Goal: Task Accomplishment & Management: Manage account settings

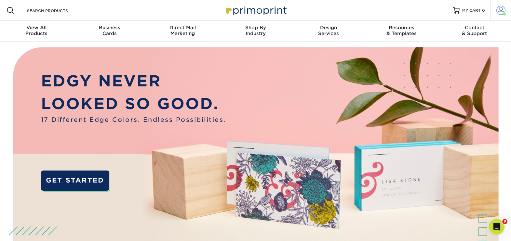
click at [503, 13] on span at bounding box center [504, 13] width 3 height 3
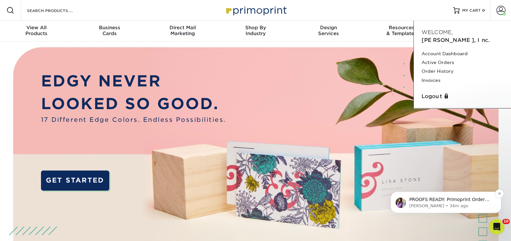
click at [438, 203] on p "Erica • 34m ago" at bounding box center [451, 206] width 84 height 6
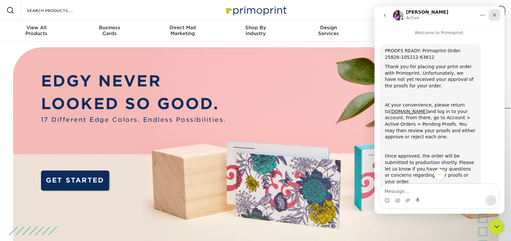
click at [495, 15] on icon "Close" at bounding box center [495, 15] width 4 height 4
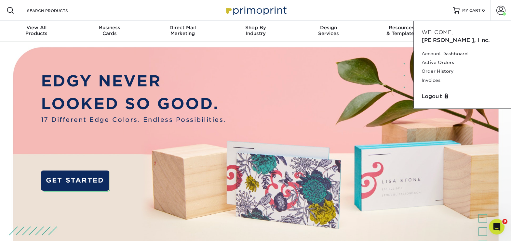
scroll to position [24, 0]
click at [435, 58] on link "Active Orders" at bounding box center [463, 62] width 82 height 9
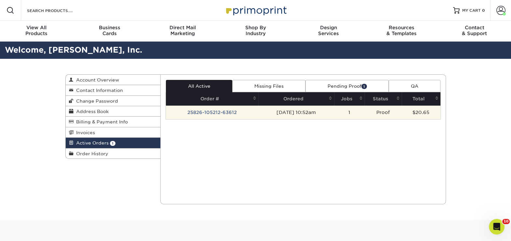
click at [226, 114] on td "25826-105212-63612" at bounding box center [212, 113] width 92 height 14
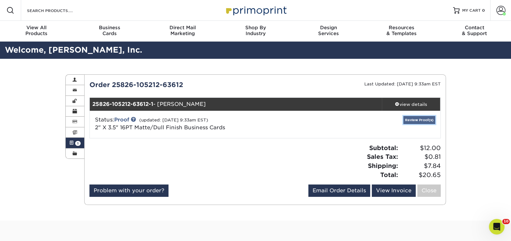
click at [416, 119] on link "Review Proof(s)" at bounding box center [419, 120] width 32 height 8
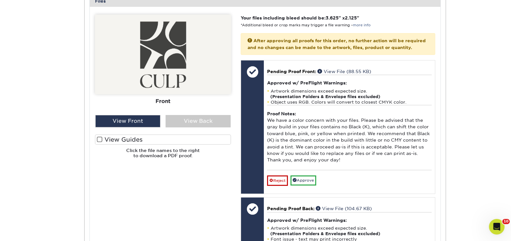
scroll to position [274, 0]
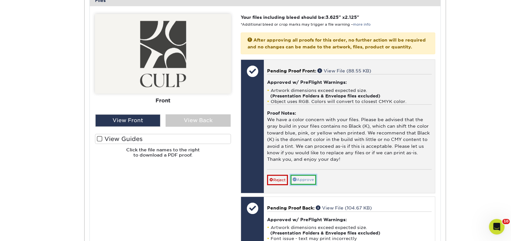
click at [311, 184] on link "Approve" at bounding box center [304, 180] width 26 height 10
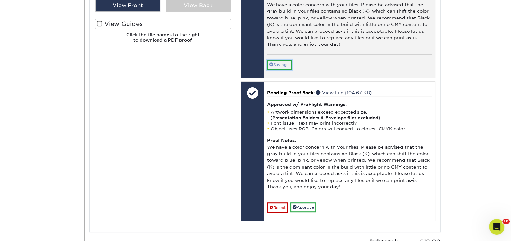
scroll to position [389, 0]
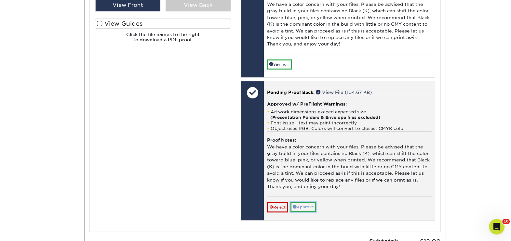
click at [308, 212] on link "Approve" at bounding box center [304, 207] width 26 height 10
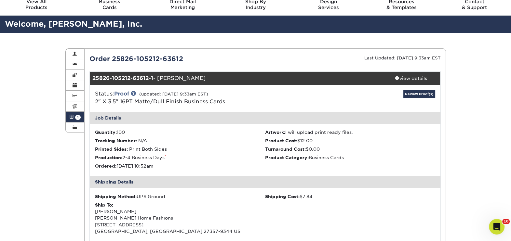
scroll to position [0, 0]
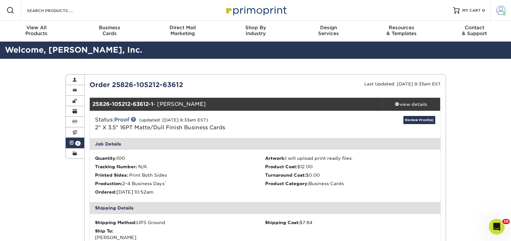
click at [504, 13] on span at bounding box center [504, 13] width 3 height 3
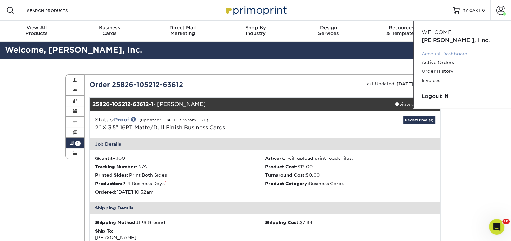
click at [455, 49] on link "Account Dashboard" at bounding box center [463, 53] width 82 height 9
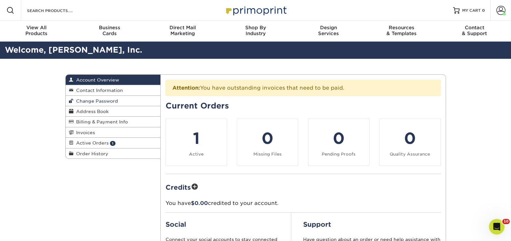
click at [94, 99] on span "Change Password" at bounding box center [96, 101] width 45 height 5
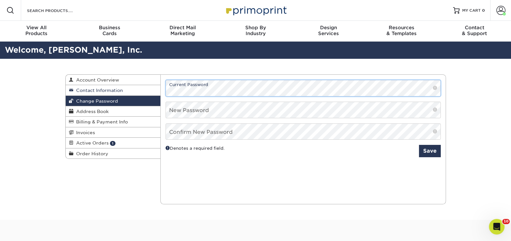
click at [158, 74] on div "Change Password Account Overview Contact Information Change Password Address Bo…" at bounding box center [255, 74] width 381 height 0
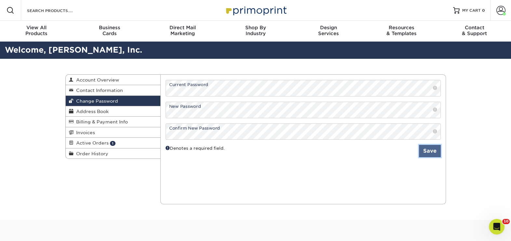
click at [427, 151] on button "Save" at bounding box center [430, 151] width 22 height 12
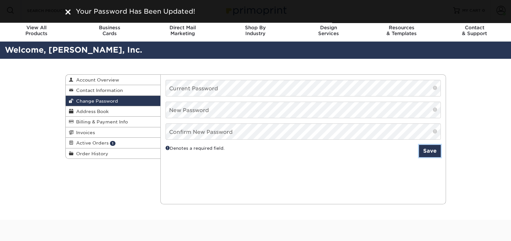
click at [437, 155] on button "Save" at bounding box center [430, 151] width 22 height 12
click at [490, 111] on div "Change Password Account Overview Contact Information Change Password Address Bo…" at bounding box center [255, 139] width 511 height 161
